Goal: Check status: Check status

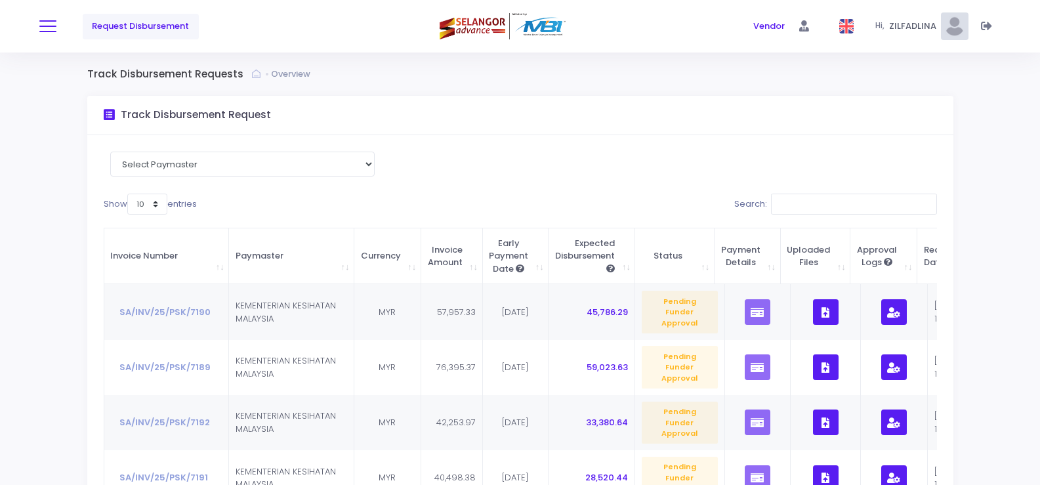
click at [49, 25] on button at bounding box center [47, 26] width 17 height 17
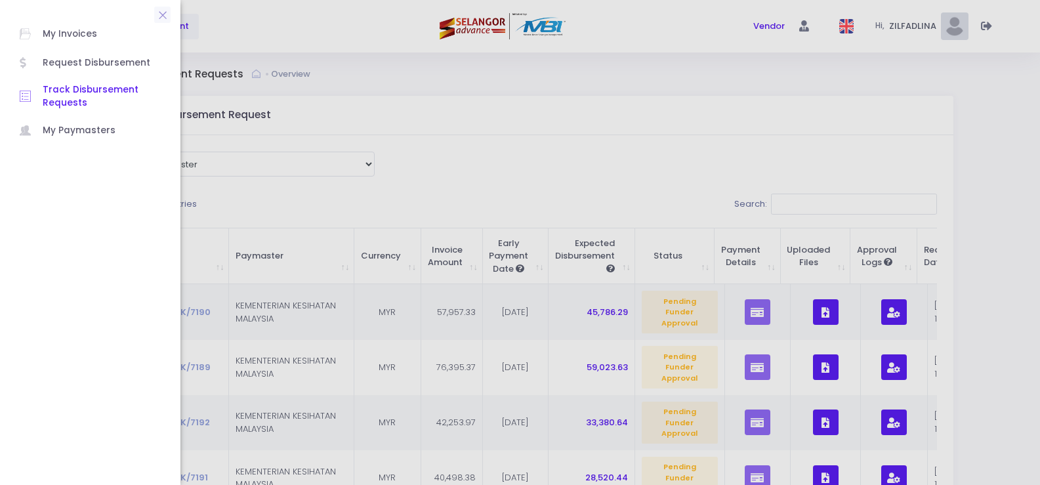
click at [49, 86] on span "Track Disbursement Requests" at bounding box center [102, 96] width 118 height 27
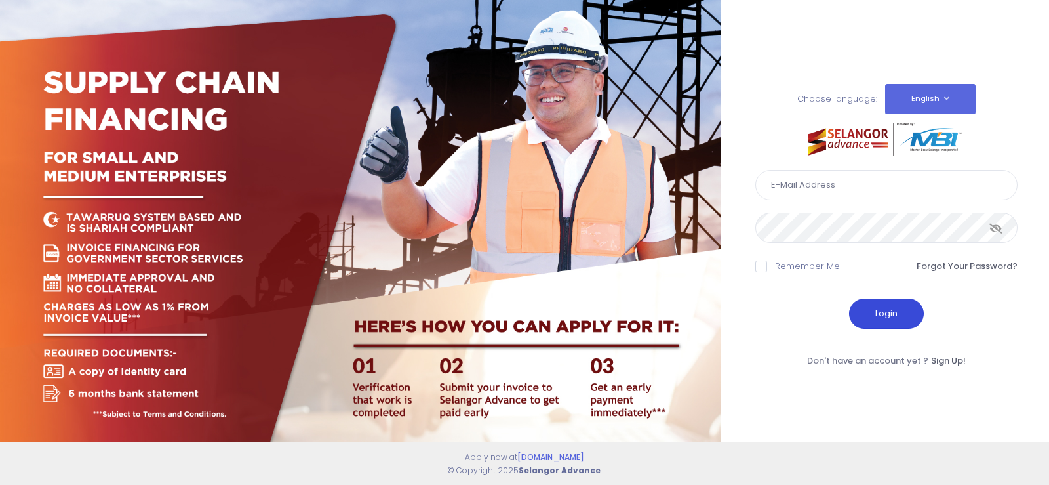
type input "fcd@janatanmia.com.my"
drag, startPoint x: 889, startPoint y: 314, endPoint x: 901, endPoint y: 310, distance: 12.1
click at [889, 314] on button "Login" at bounding box center [886, 313] width 75 height 30
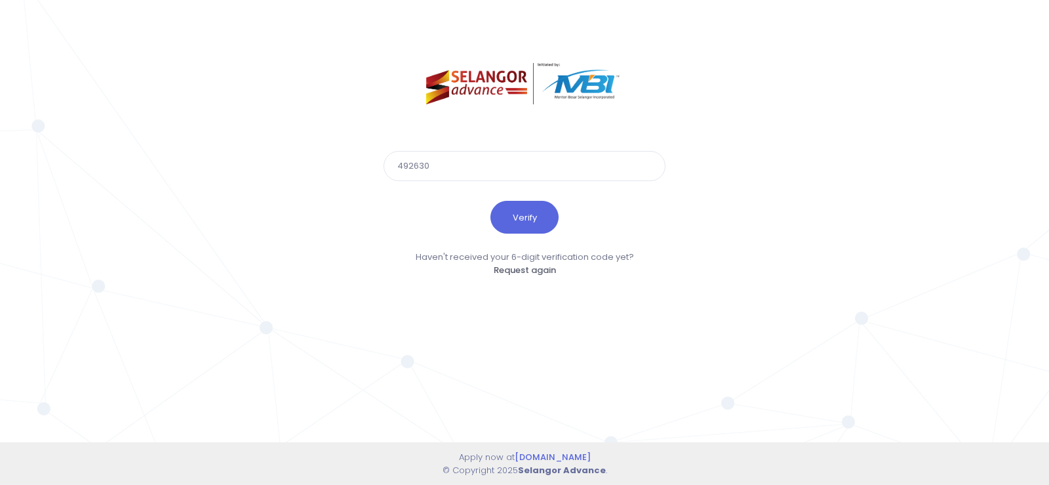
type input "492630"
click at [491, 201] on button "Verify" at bounding box center [525, 217] width 68 height 33
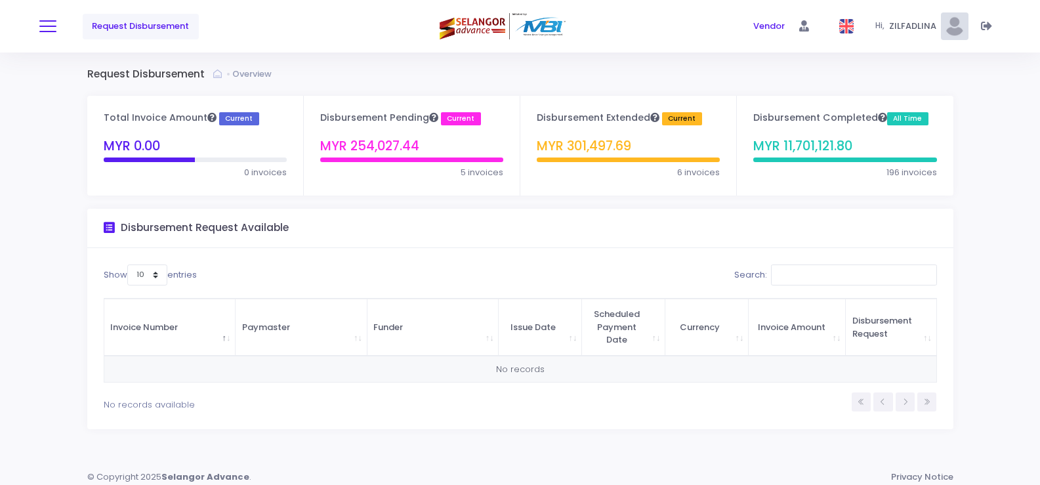
click at [50, 26] on span at bounding box center [47, 26] width 17 height 1
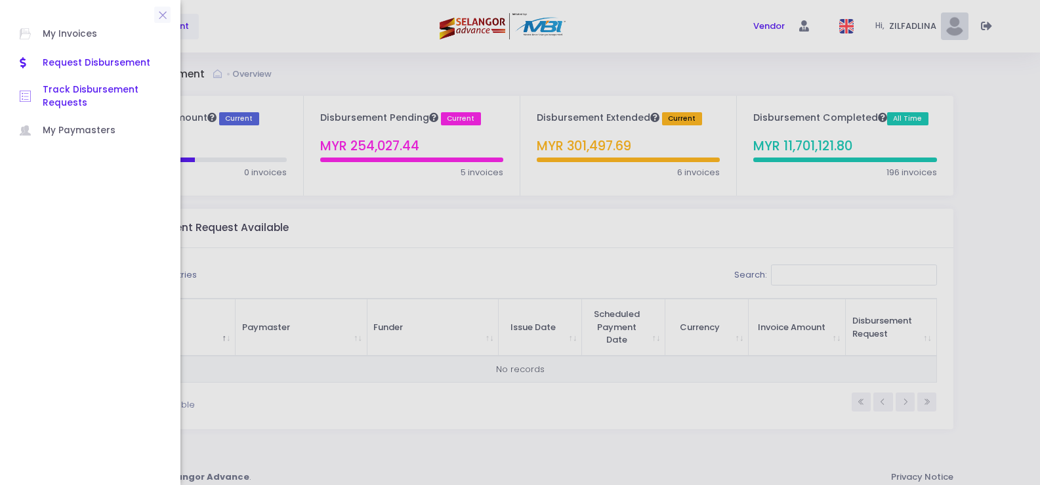
click at [88, 88] on span "Track Disbursement Requests" at bounding box center [102, 96] width 118 height 27
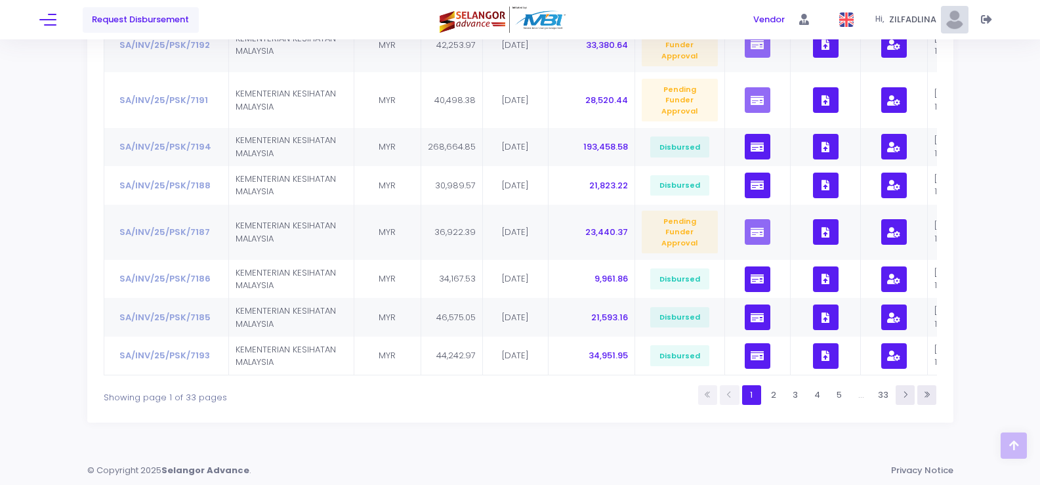
scroll to position [376, 0]
click at [754, 343] on button "button" at bounding box center [757, 356] width 26 height 26
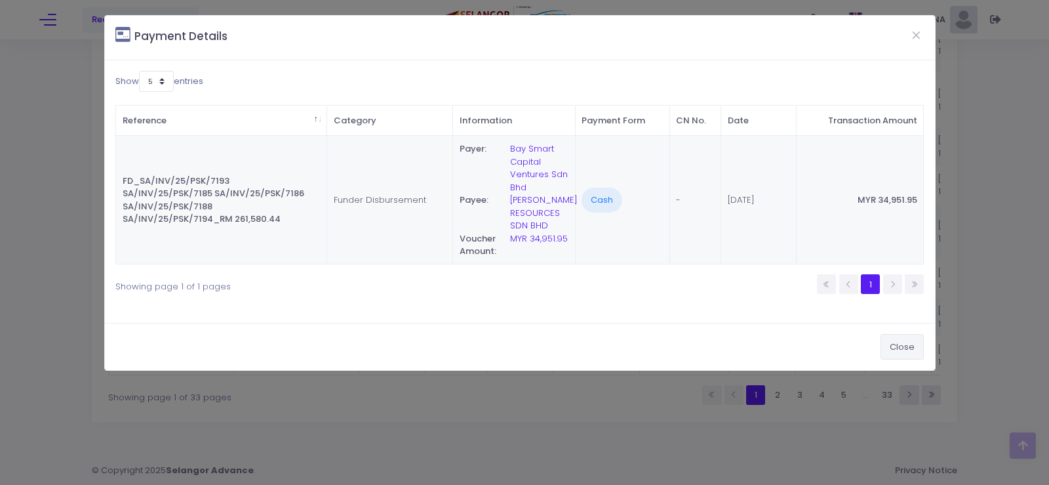
click at [907, 351] on button "Close" at bounding box center [902, 346] width 43 height 25
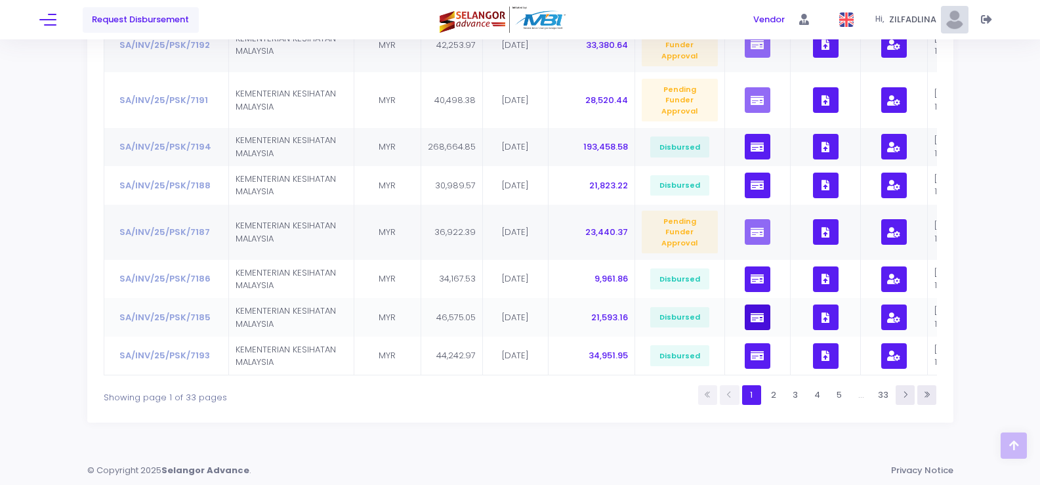
click at [750, 317] on icon "button" at bounding box center [756, 317] width 13 height 0
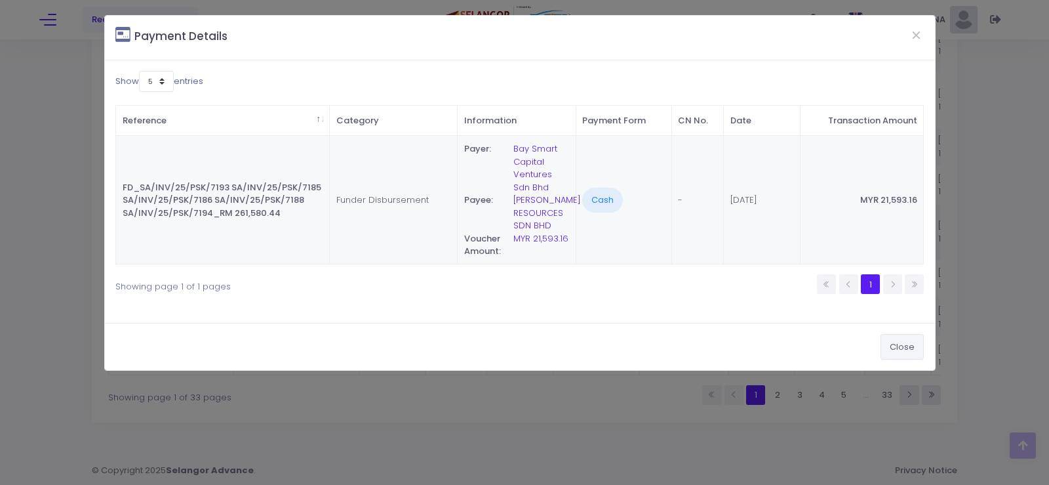
click at [913, 350] on button "Close" at bounding box center [902, 346] width 43 height 25
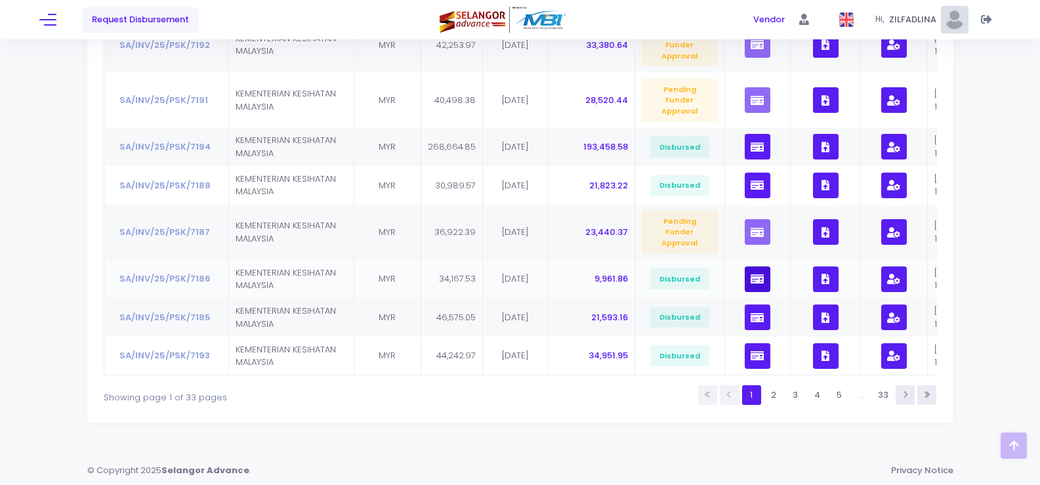
click at [750, 279] on icon "button" at bounding box center [756, 279] width 13 height 0
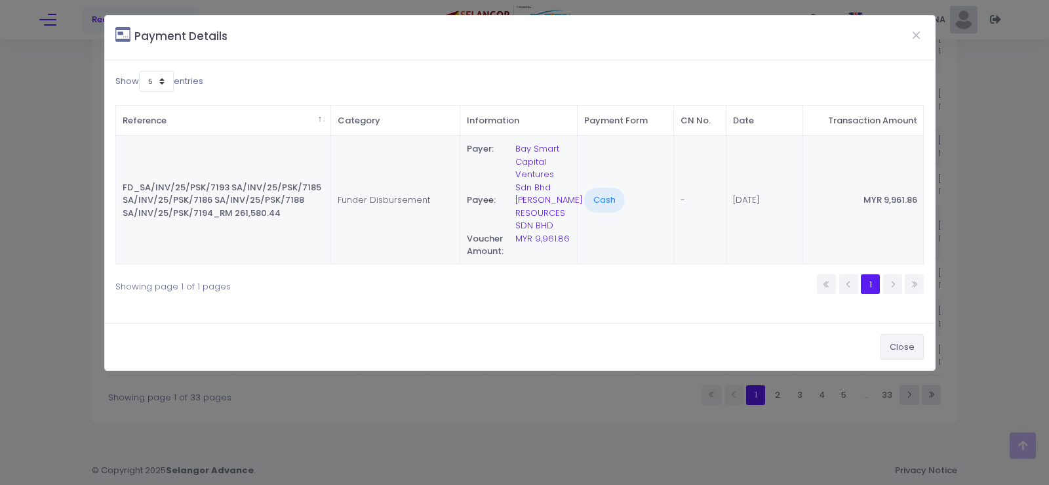
click at [908, 350] on button "Close" at bounding box center [902, 346] width 43 height 25
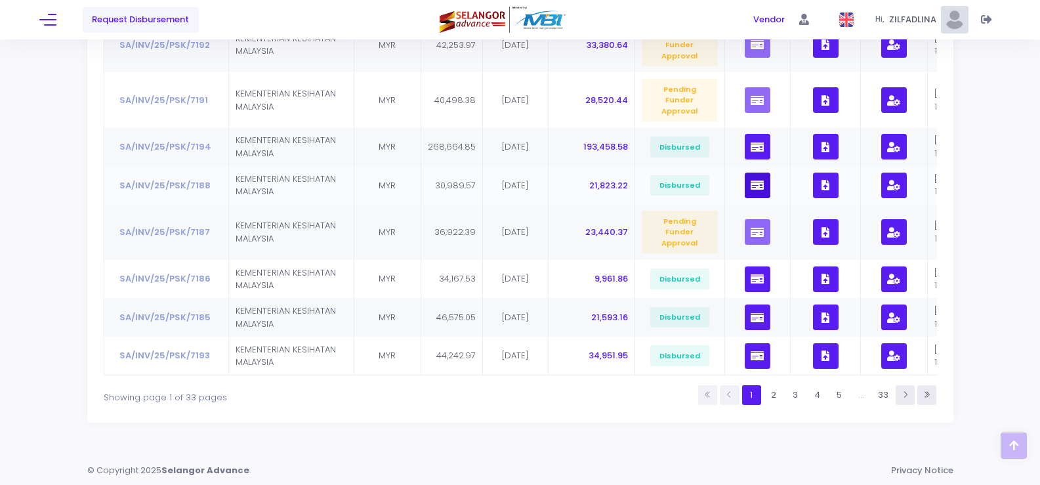
click at [753, 185] on icon "button" at bounding box center [756, 185] width 13 height 0
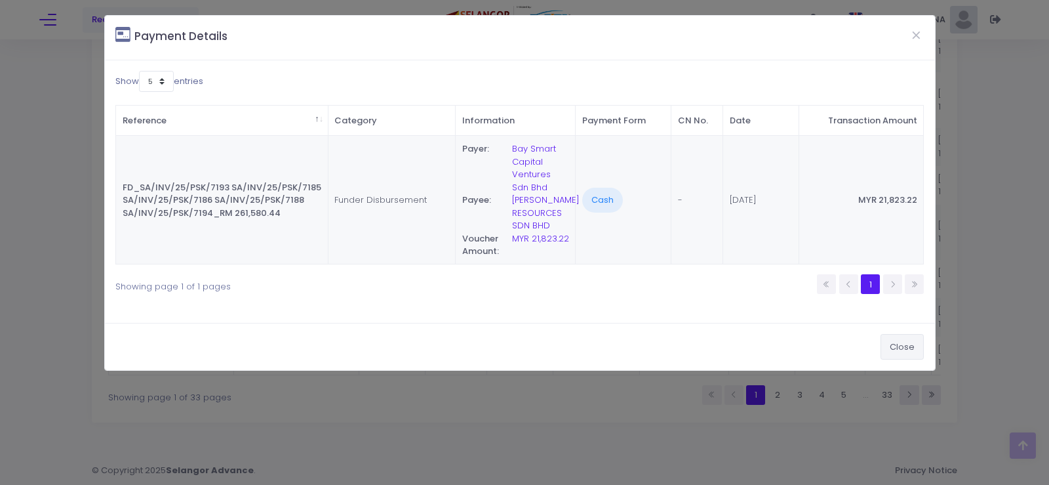
click at [915, 346] on button "Close" at bounding box center [902, 346] width 43 height 25
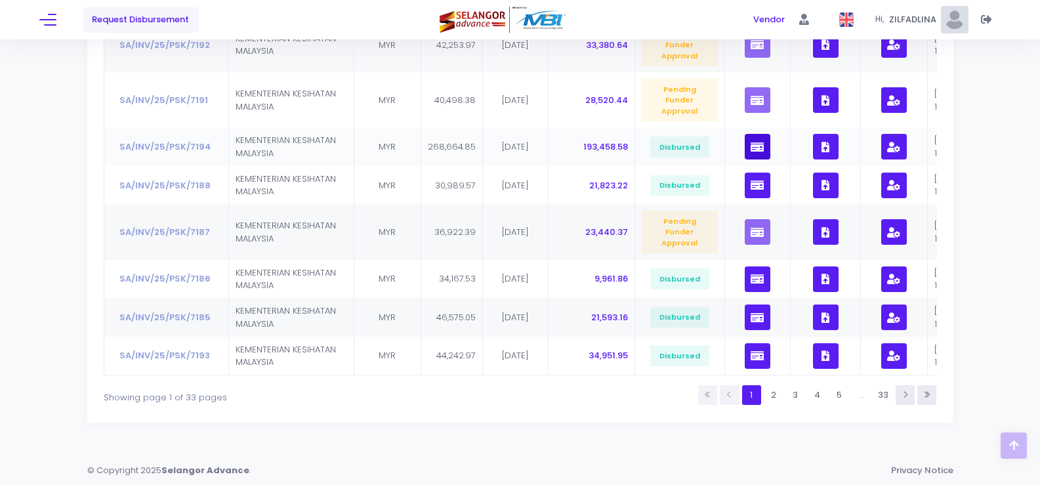
click at [755, 147] on icon "button" at bounding box center [756, 147] width 13 height 0
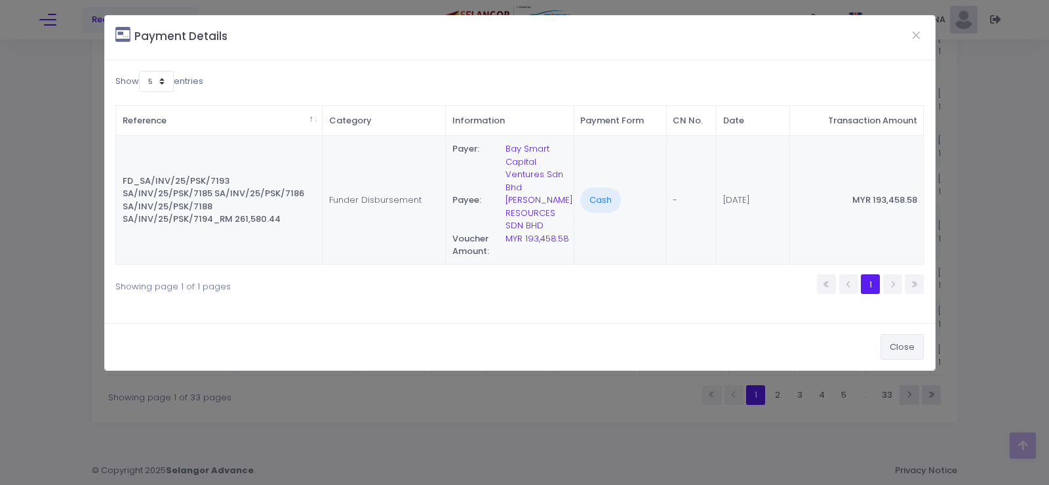
click at [912, 351] on button "Close" at bounding box center [902, 346] width 43 height 25
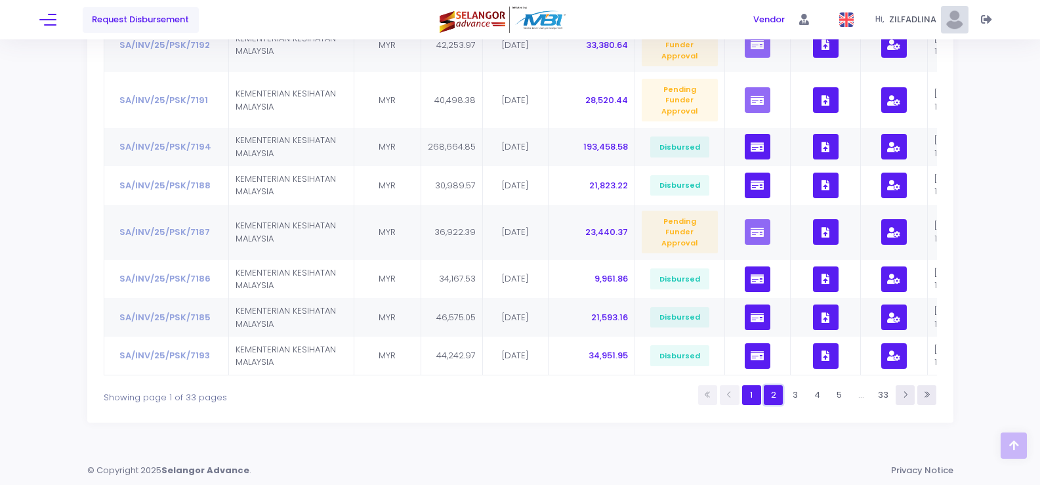
click at [771, 399] on link "2" at bounding box center [772, 394] width 19 height 19
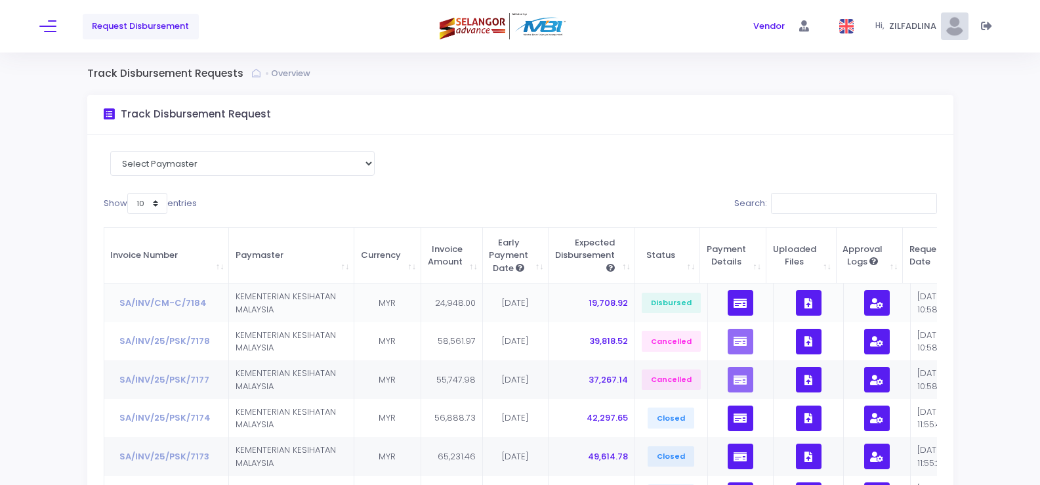
scroll to position [0, 0]
click at [59, 26] on div "Request Disbursement" at bounding box center [199, 26] width 320 height 52
click at [52, 28] on button at bounding box center [47, 26] width 17 height 17
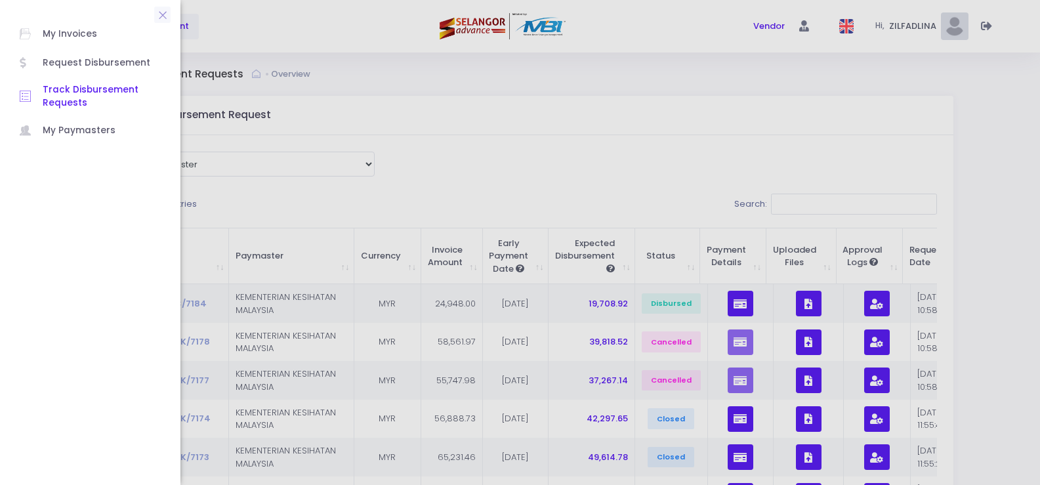
click at [64, 88] on span "Track Disbursement Requests" at bounding box center [102, 96] width 118 height 27
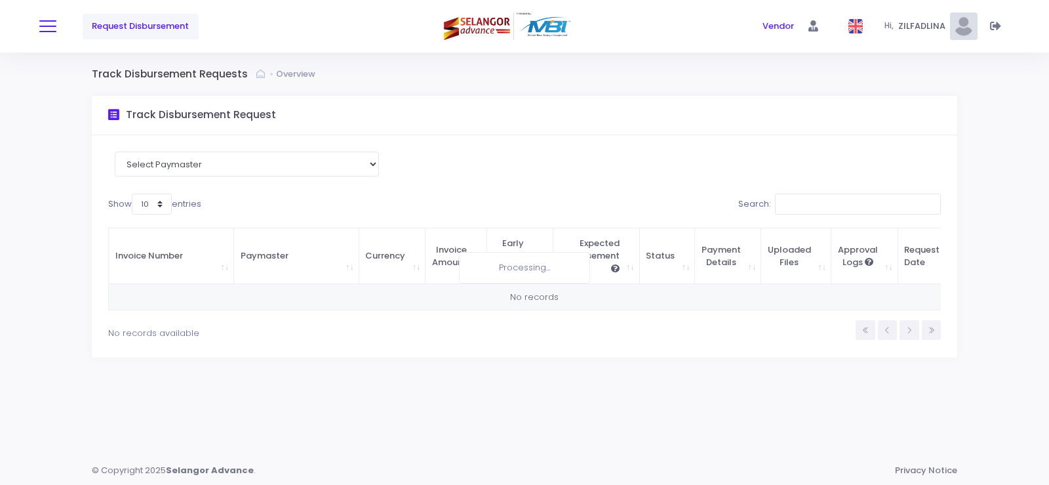
click at [53, 28] on button at bounding box center [47, 26] width 17 height 17
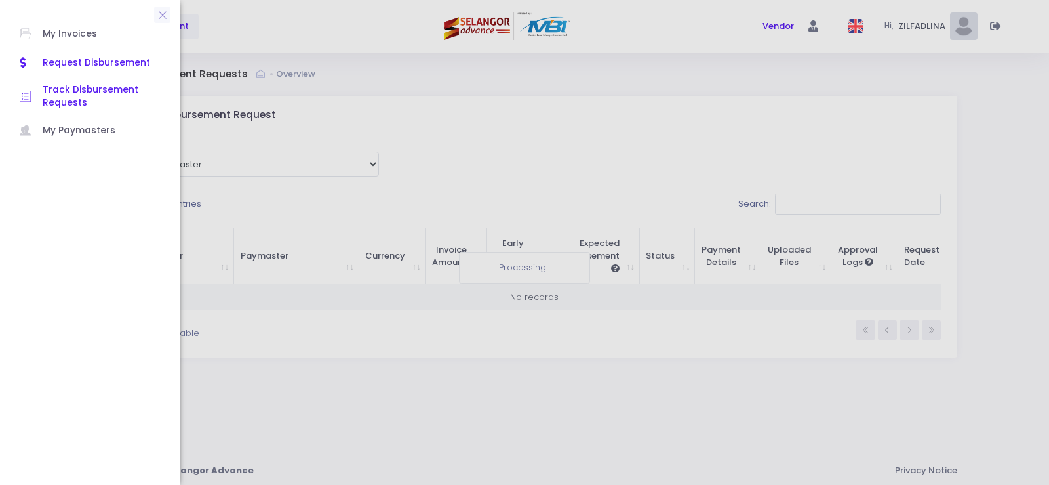
click at [104, 57] on span "Request Disbursement" at bounding box center [102, 62] width 118 height 17
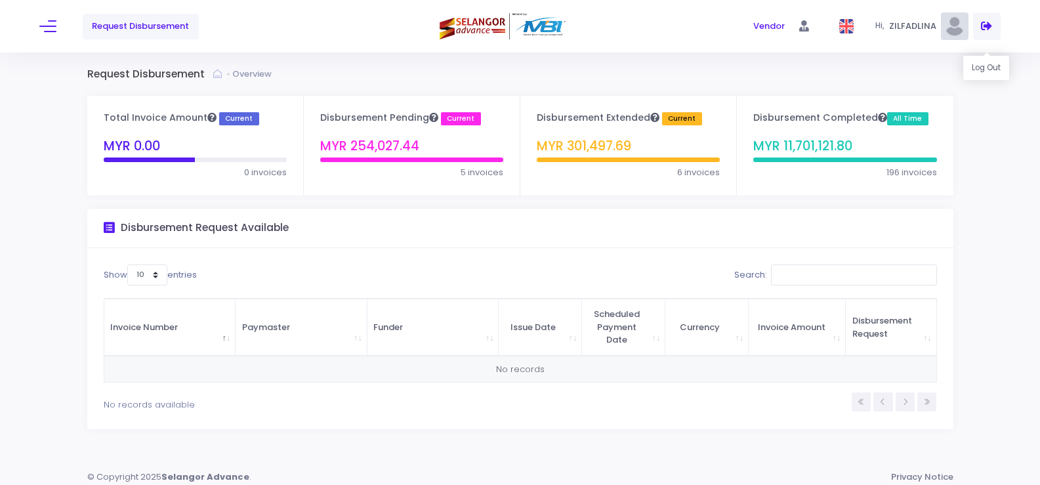
click at [987, 26] on icon at bounding box center [986, 26] width 11 height 0
